Goal: Find specific page/section: Find specific page/section

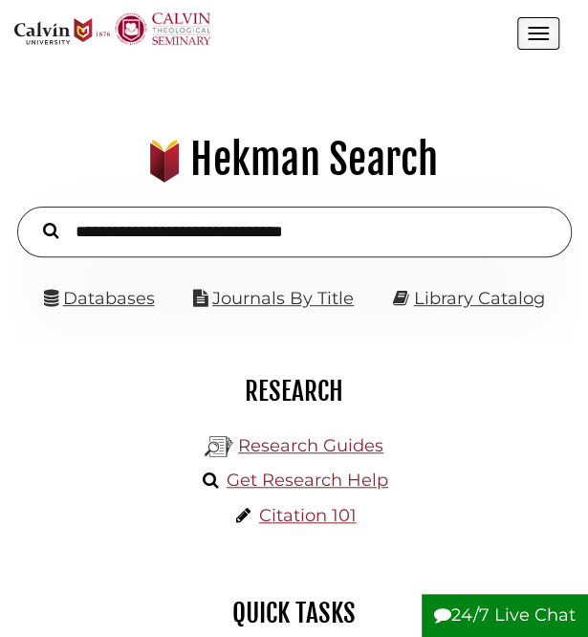
scroll to position [176, 530]
click at [255, 292] on link "Journals By Title" at bounding box center [283, 298] width 142 height 21
click at [444, 301] on link "Library Catalog" at bounding box center [479, 298] width 131 height 21
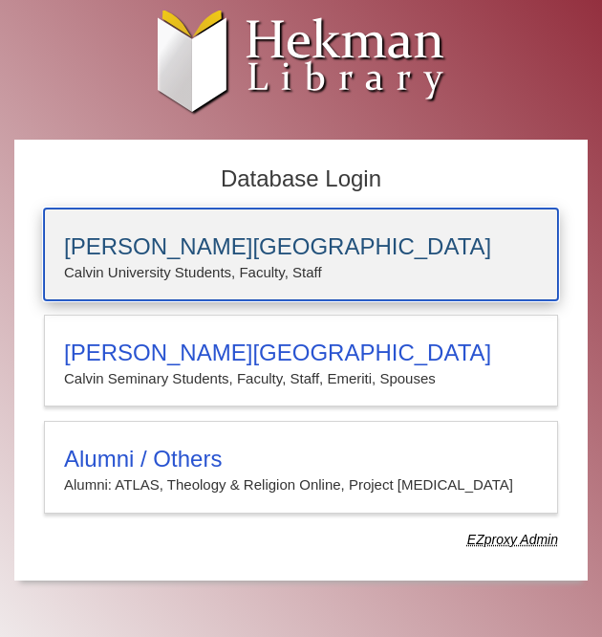
click at [170, 248] on h3 "Calvin University" at bounding box center [301, 246] width 474 height 27
